Goal: Navigation & Orientation: Find specific page/section

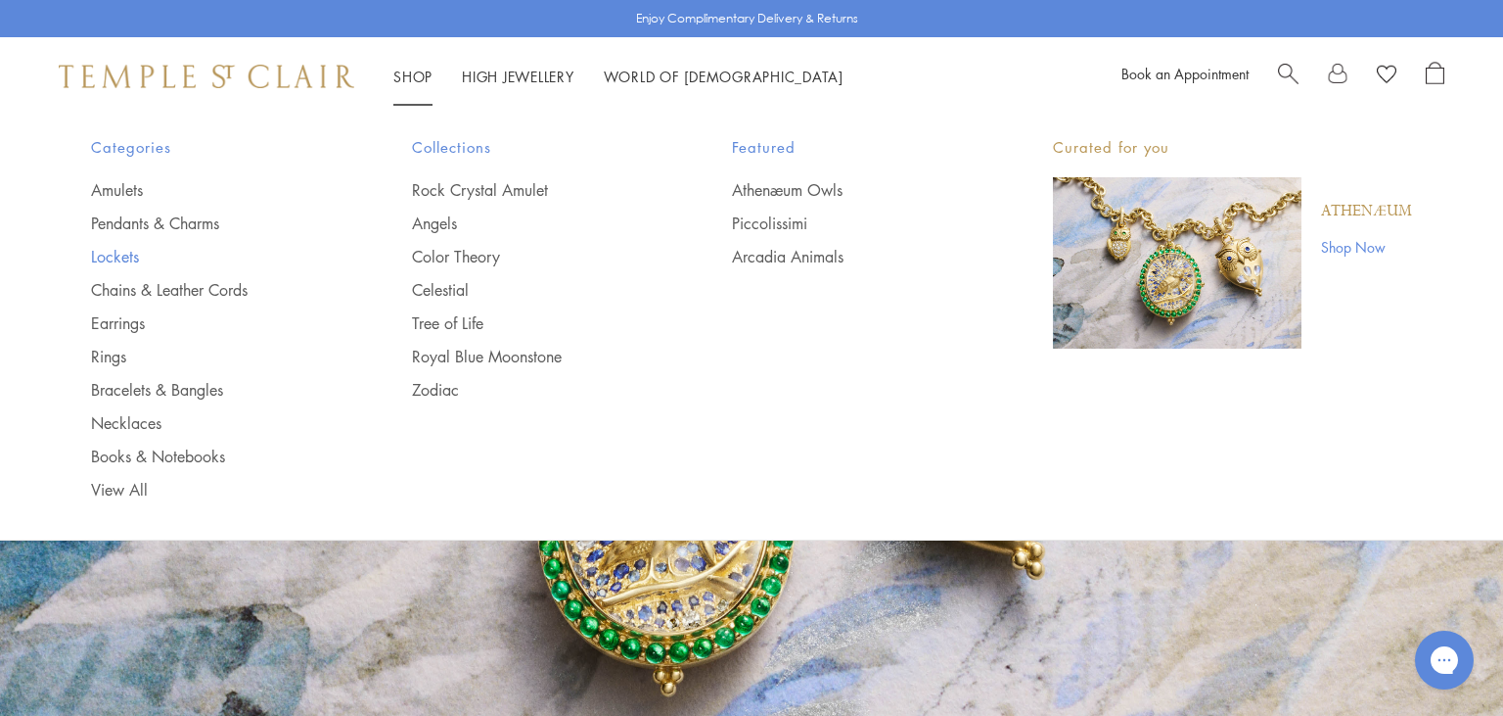
click at [114, 254] on link "Lockets" at bounding box center [212, 257] width 243 height 22
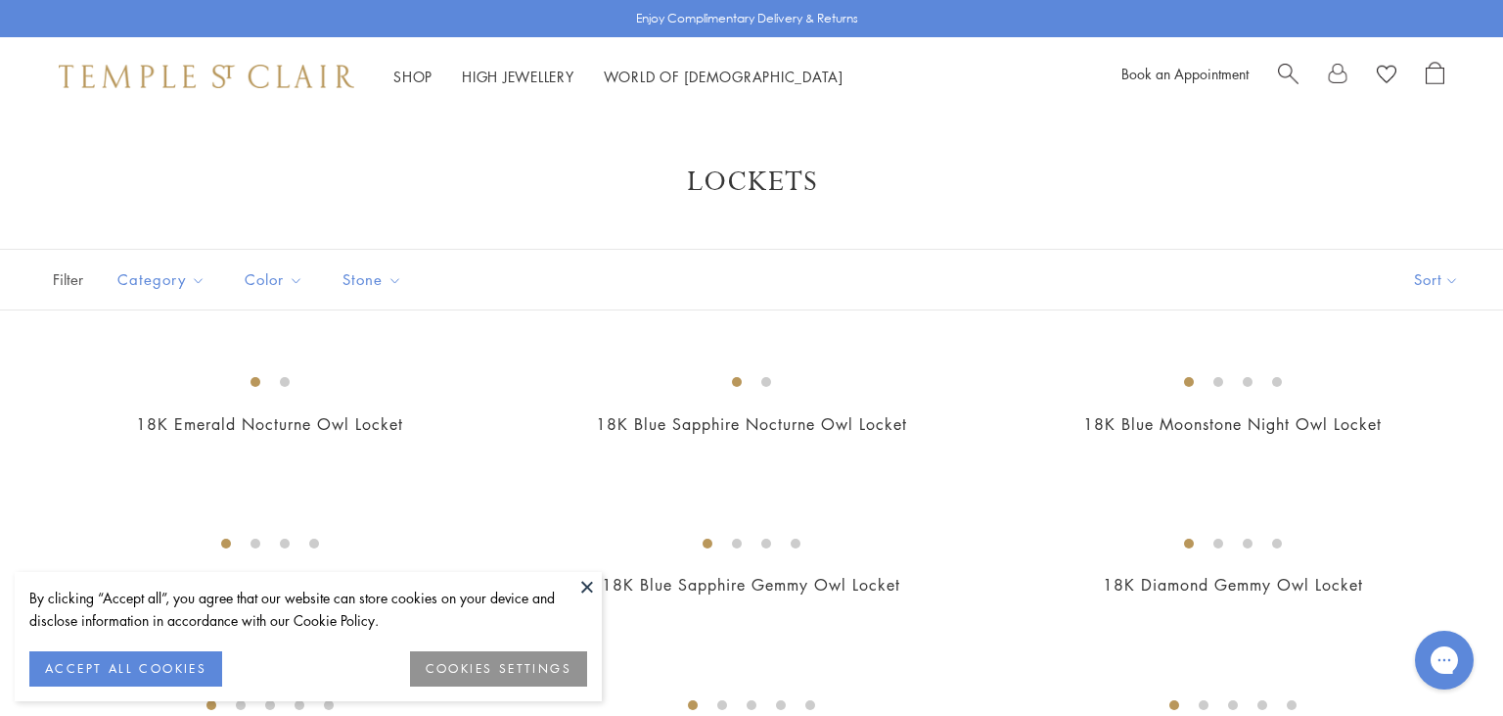
click at [592, 594] on button at bounding box center [587, 586] width 29 height 29
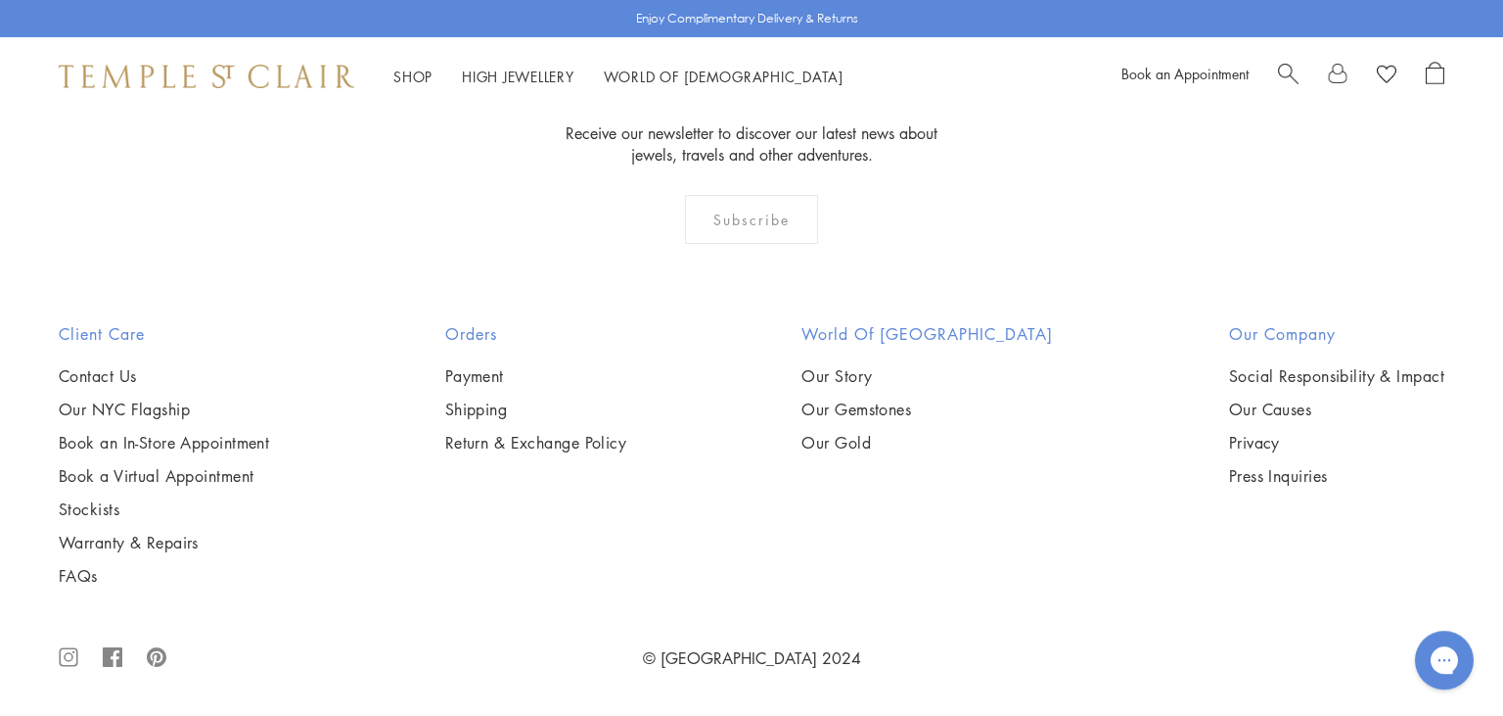
scroll to position [2470, 0]
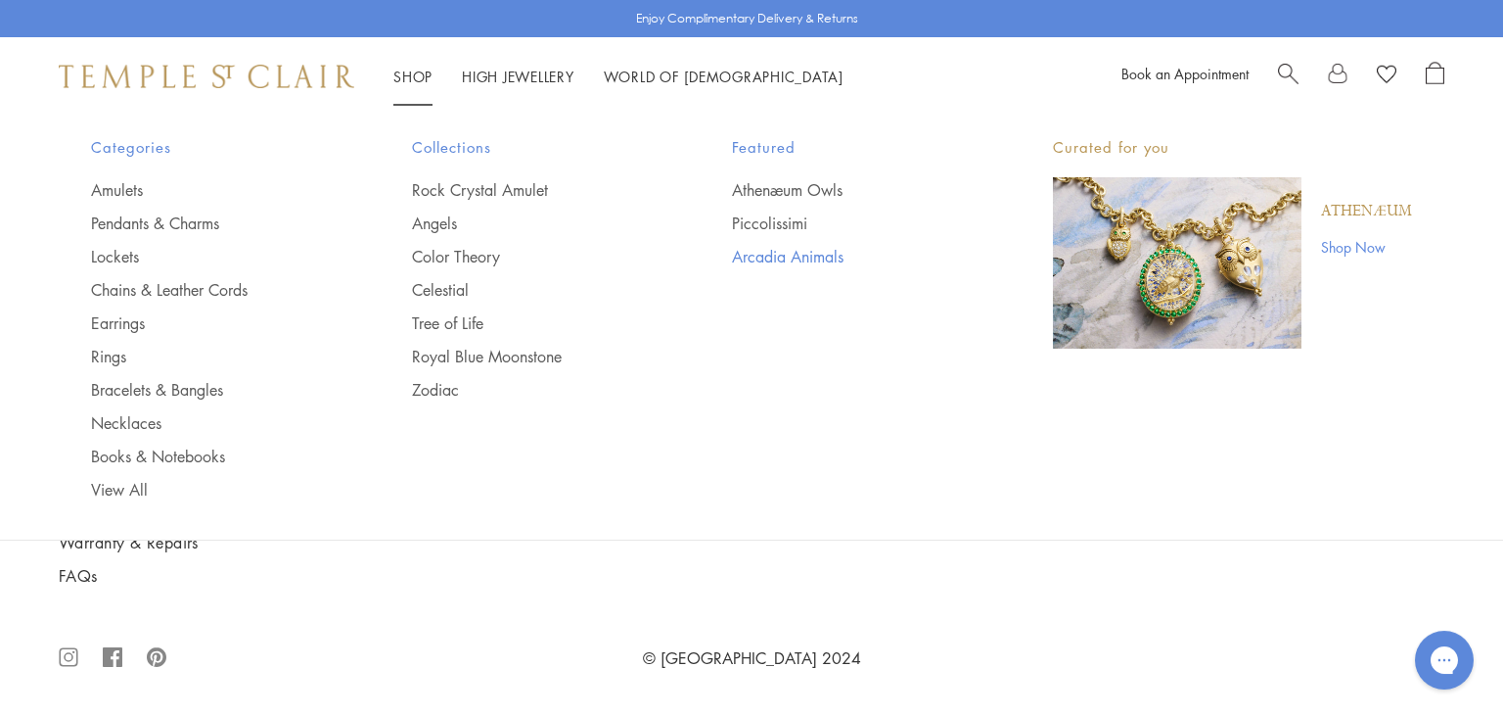
click at [744, 254] on link "Arcadia Animals" at bounding box center [853, 257] width 243 height 22
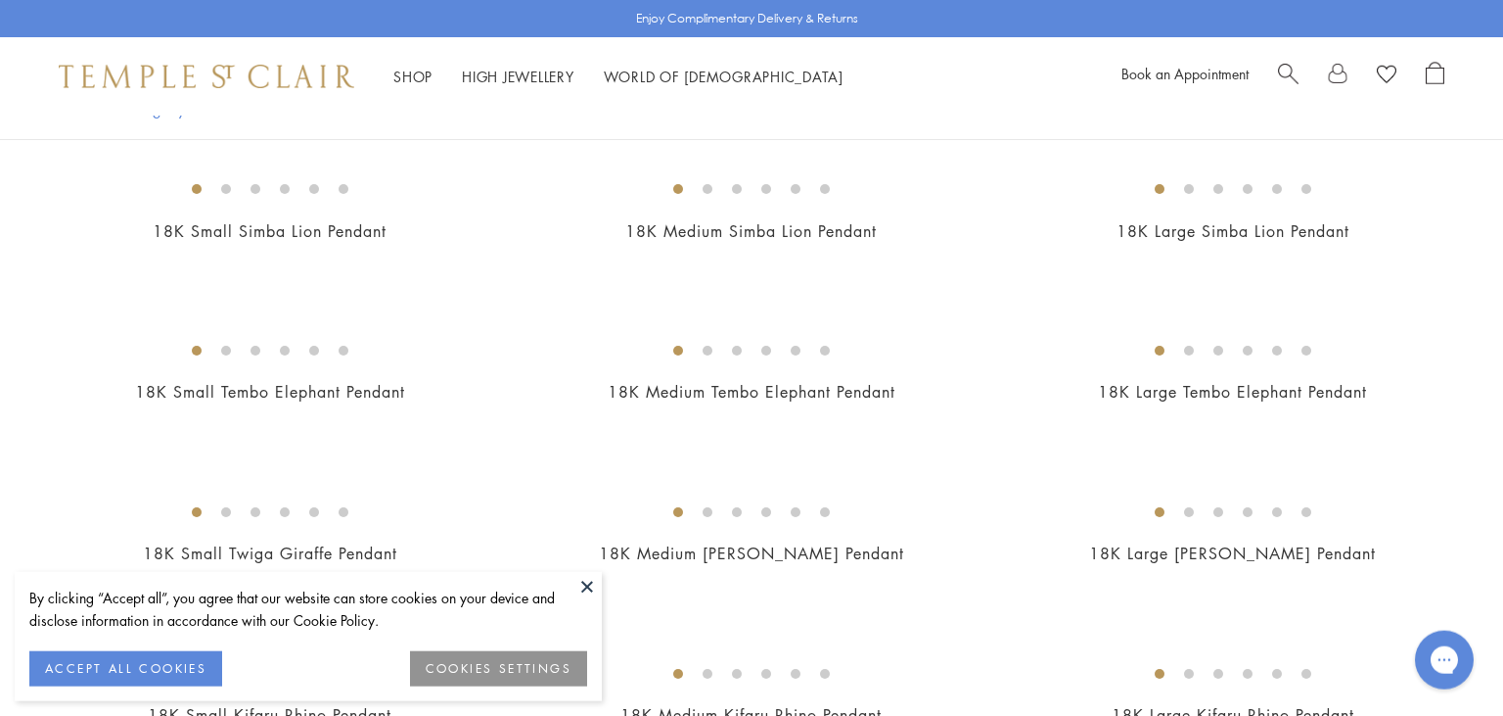
scroll to position [458, 0]
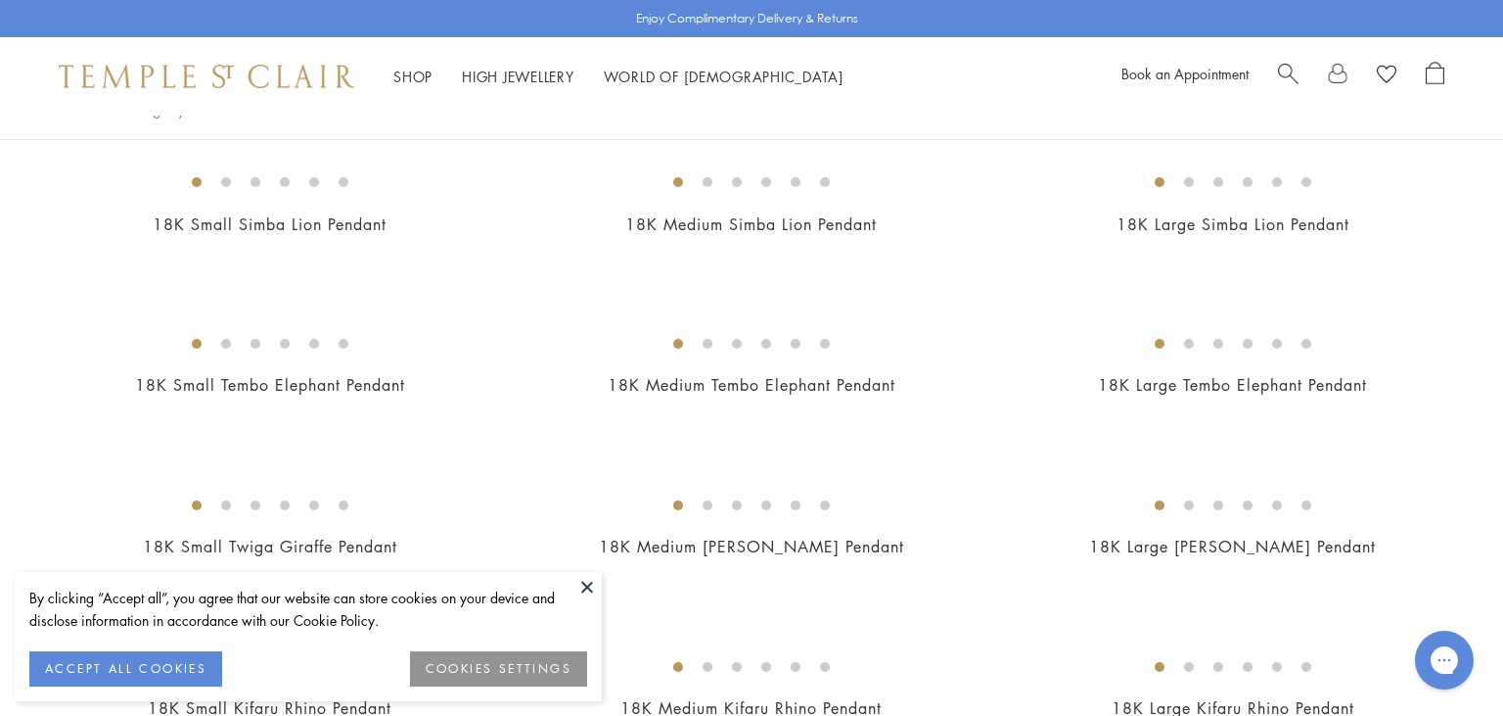
click at [576, 576] on button at bounding box center [587, 586] width 29 height 29
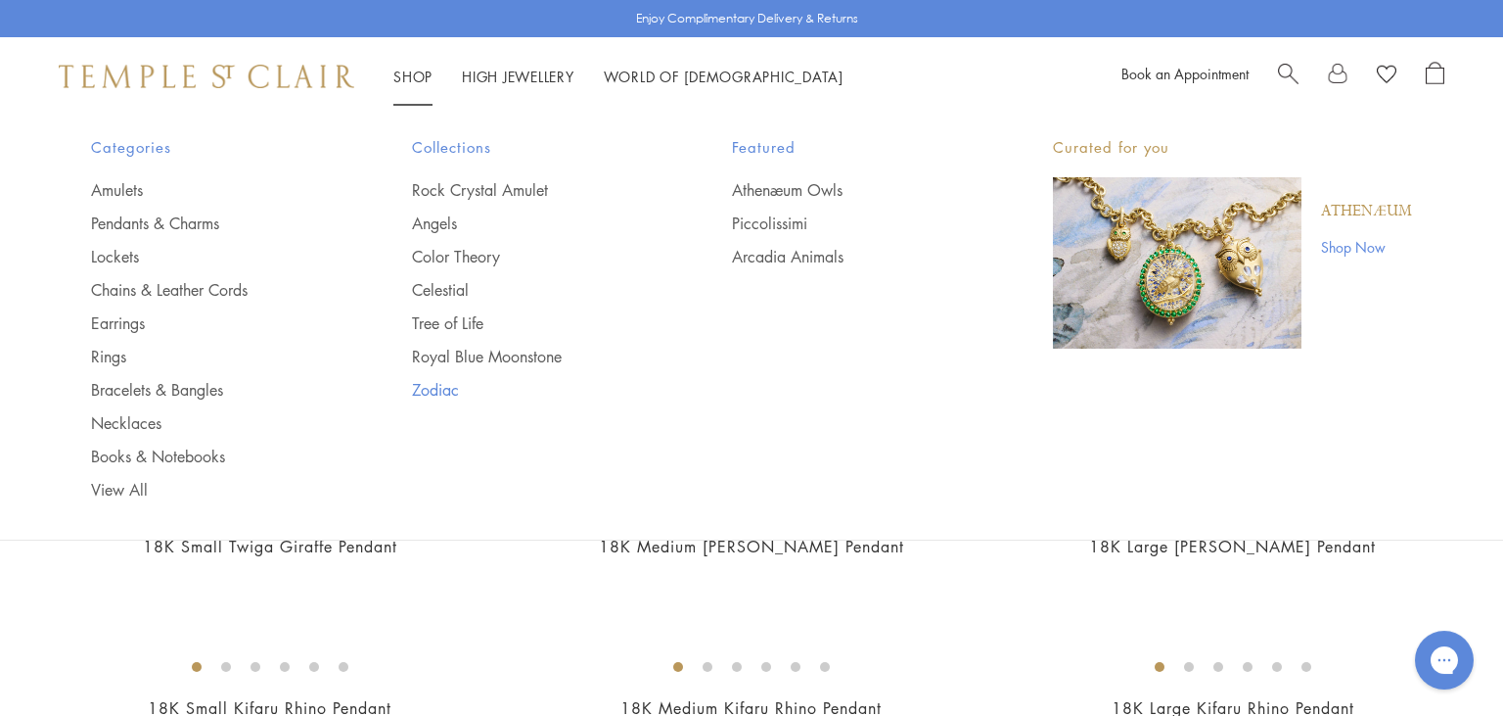
click at [441, 393] on link "Zodiac" at bounding box center [533, 390] width 243 height 22
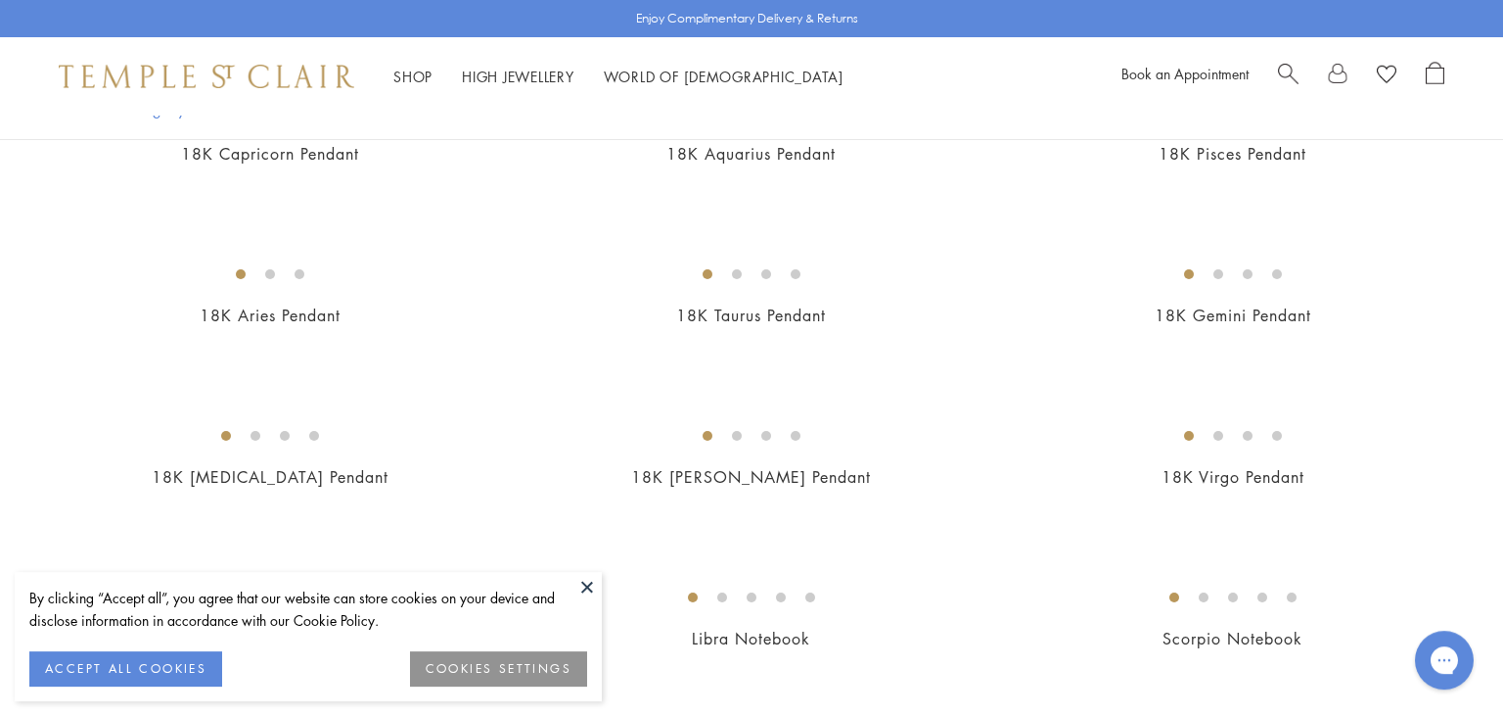
scroll to position [729, 0]
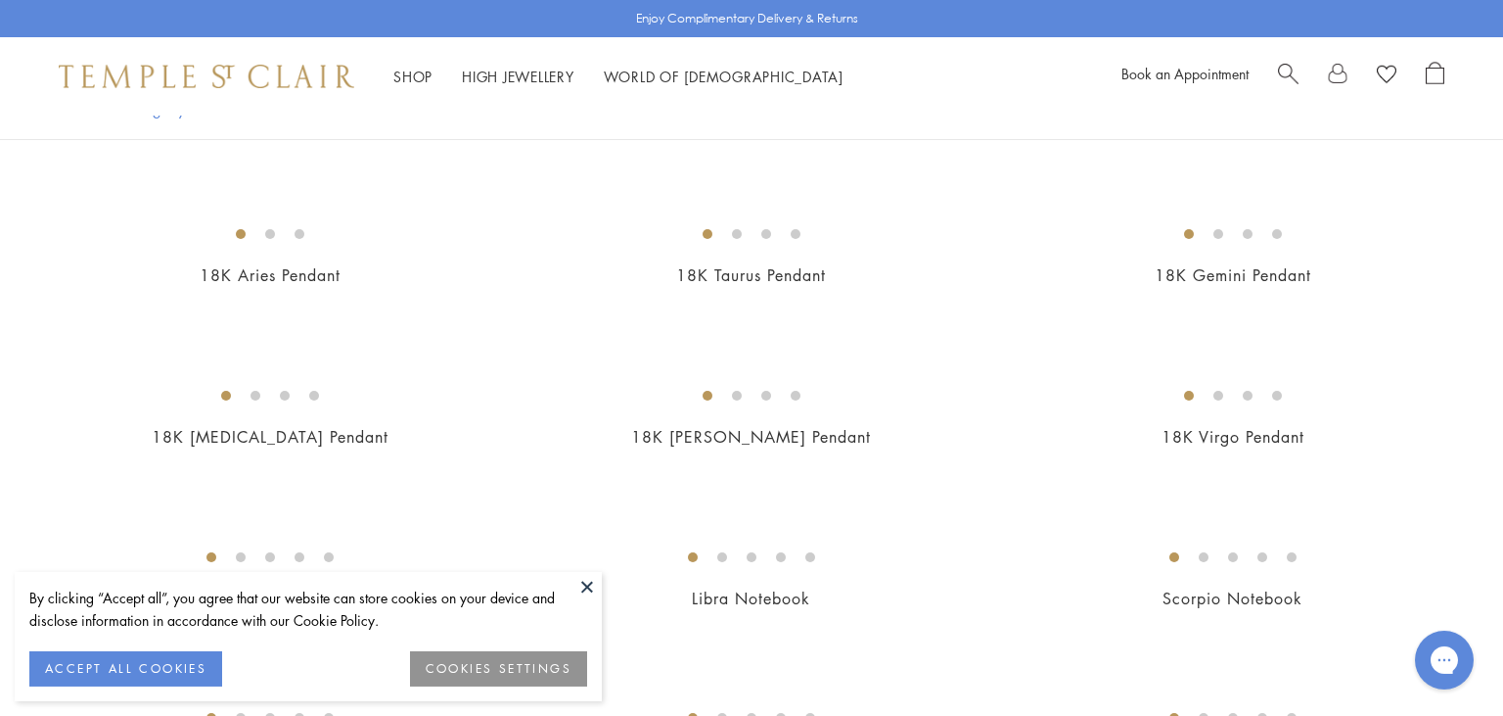
click at [586, 585] on button at bounding box center [587, 586] width 29 height 29
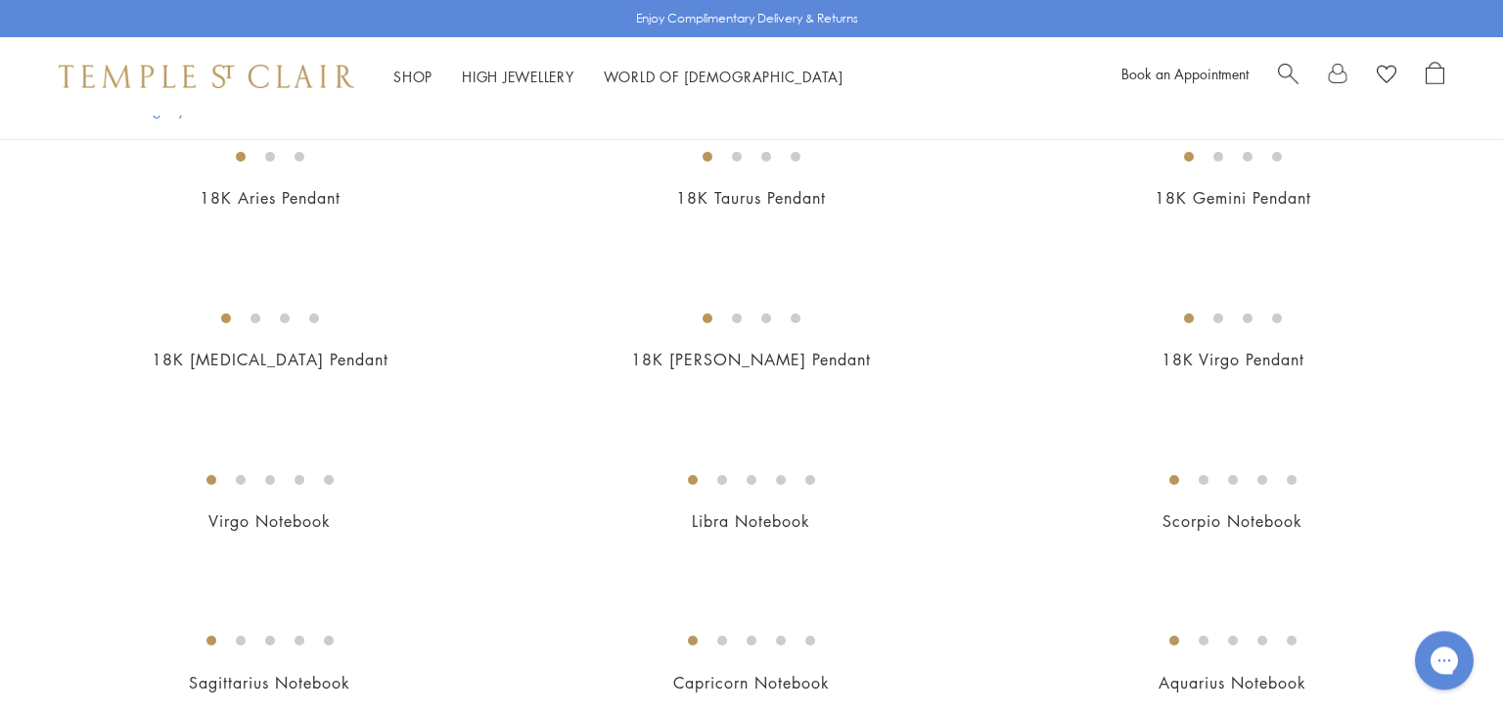
scroll to position [816, 0]
